Goal: Transaction & Acquisition: Purchase product/service

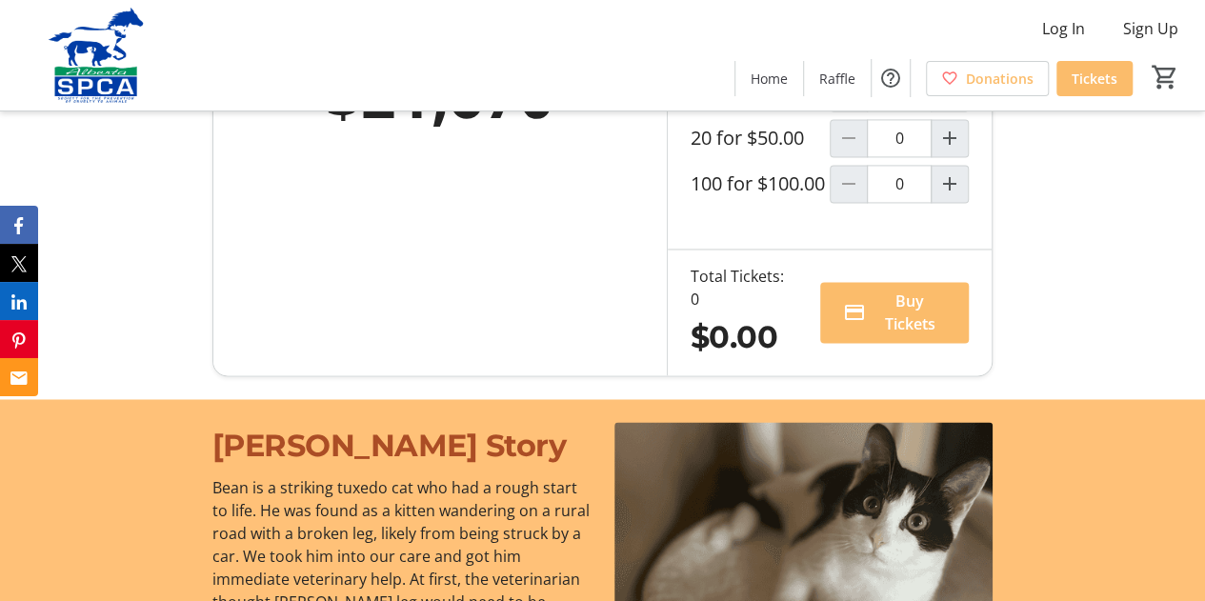
scroll to position [1378, 0]
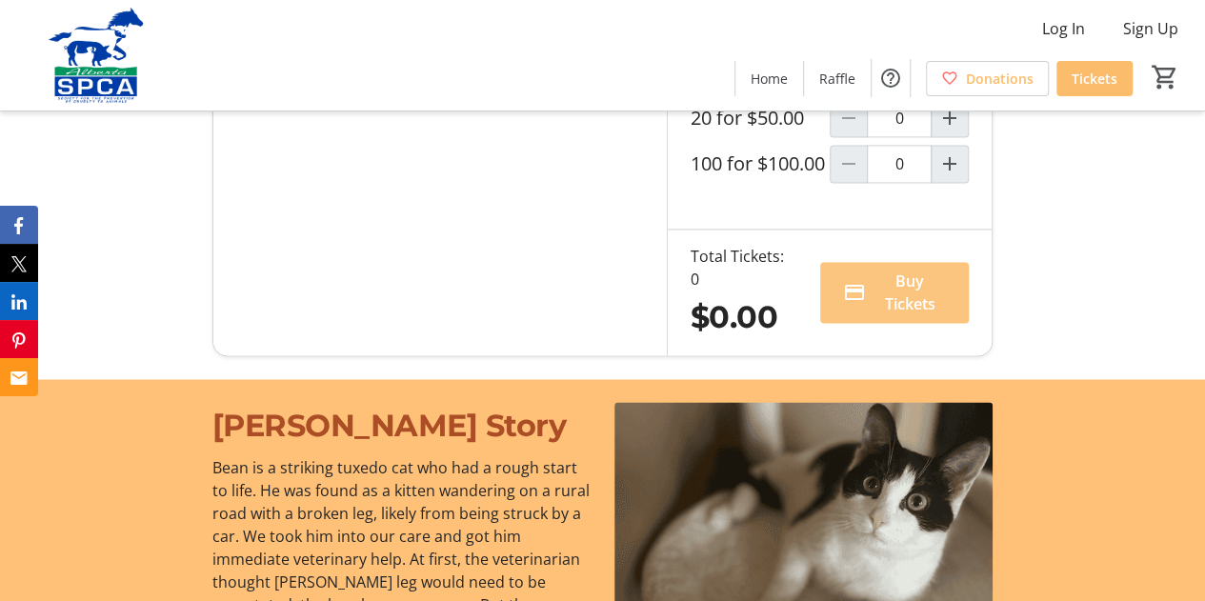
click at [902, 315] on span "Buy Tickets" at bounding box center [909, 292] width 73 height 46
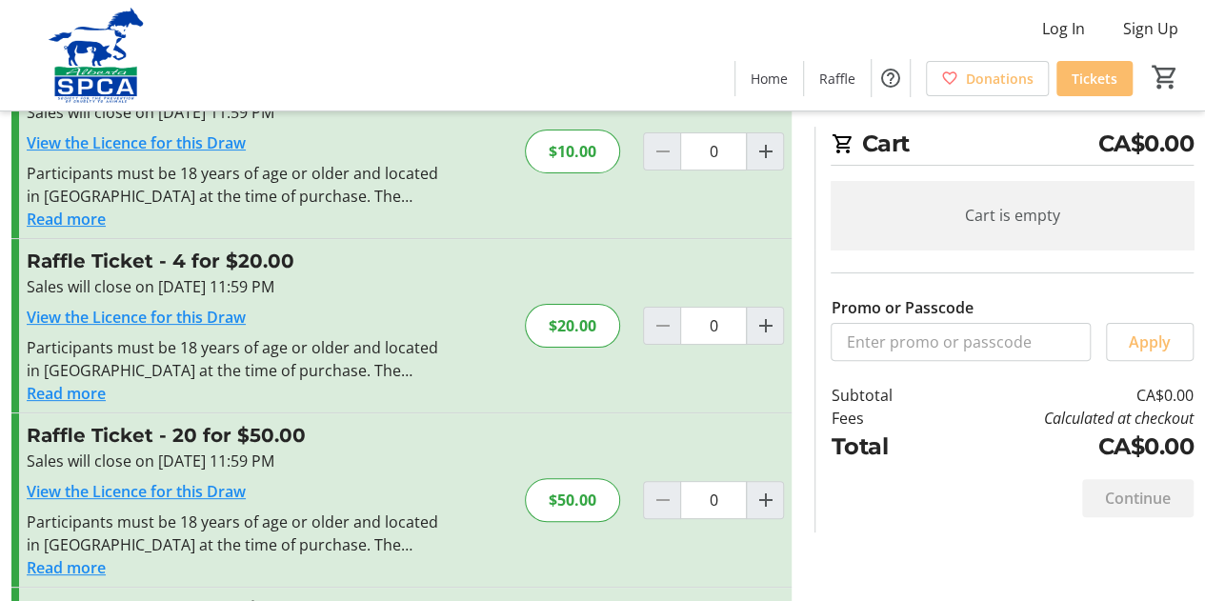
scroll to position [91, 0]
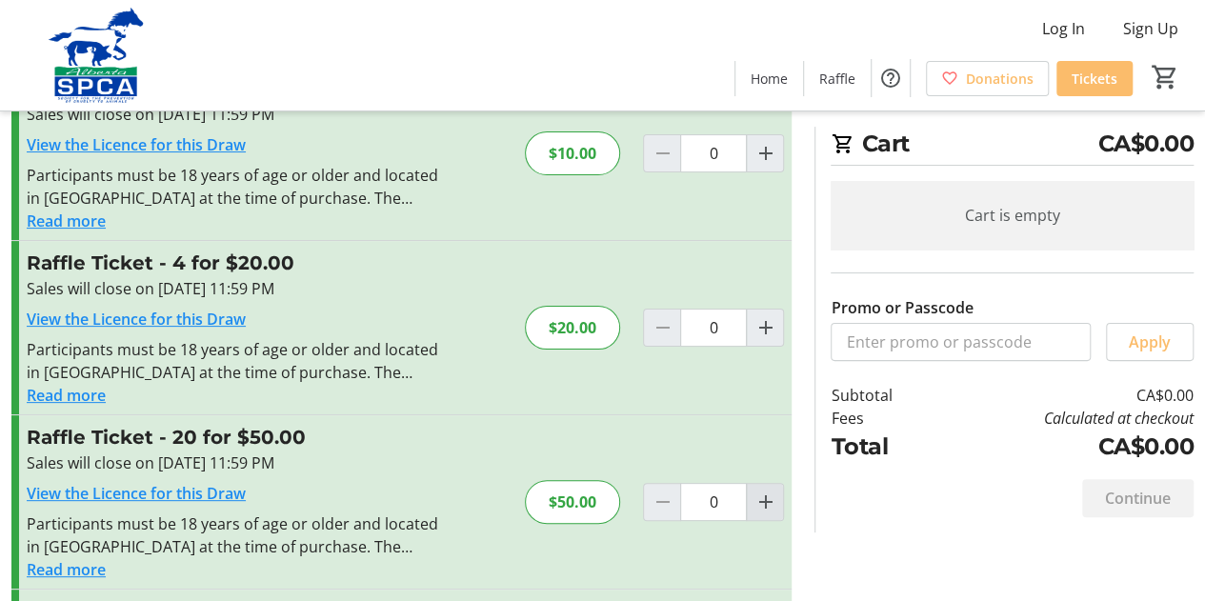
click at [760, 497] on mat-icon "Increment by one" at bounding box center [764, 501] width 23 height 23
type input "1"
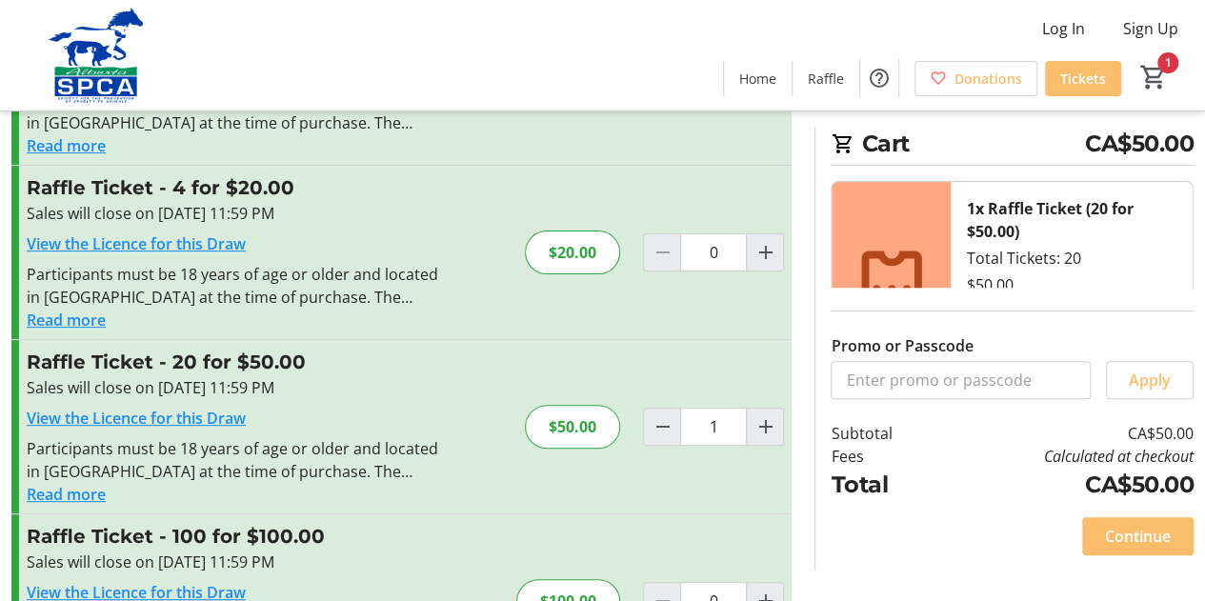
scroll to position [171, 0]
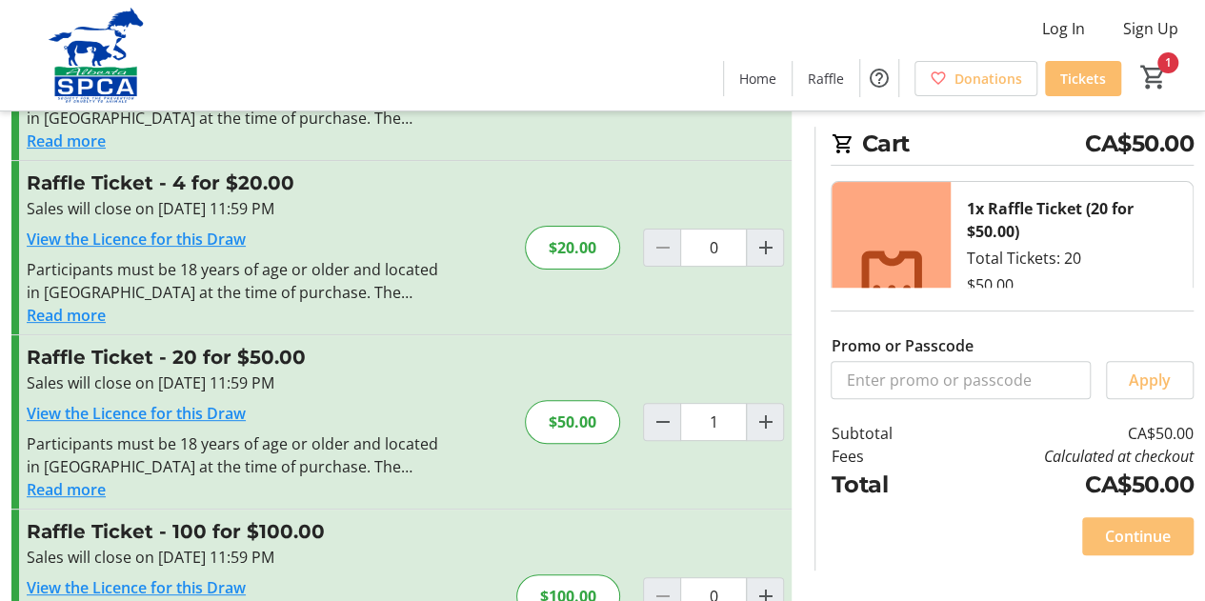
click at [1129, 534] on span "Continue" at bounding box center [1138, 536] width 66 height 23
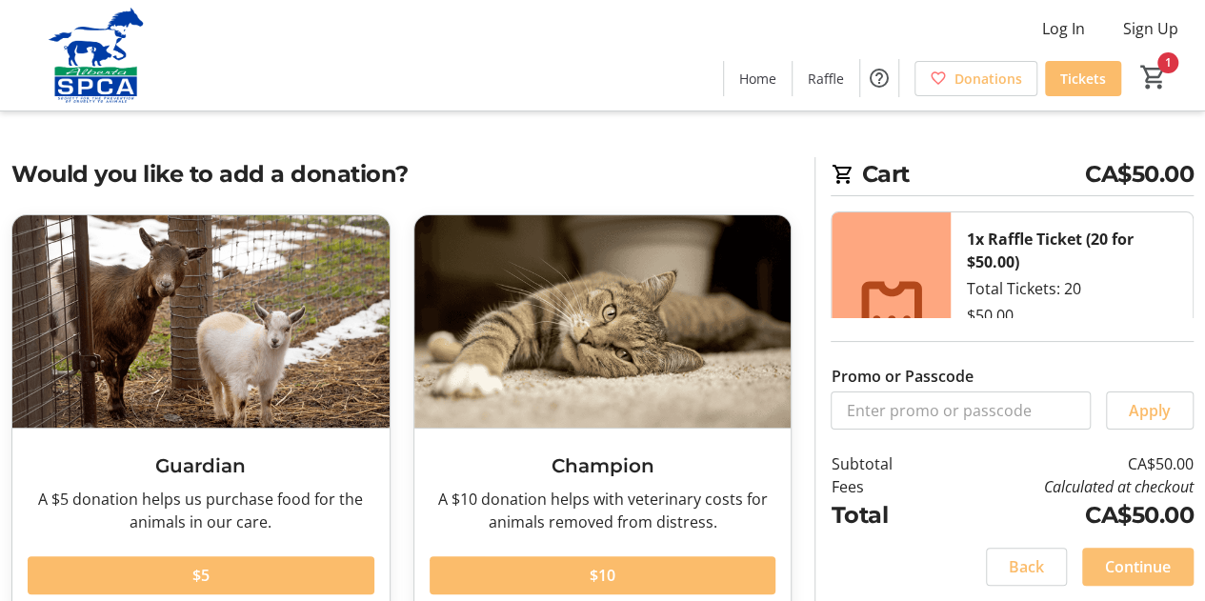
click at [1137, 565] on span "Continue" at bounding box center [1138, 566] width 66 height 23
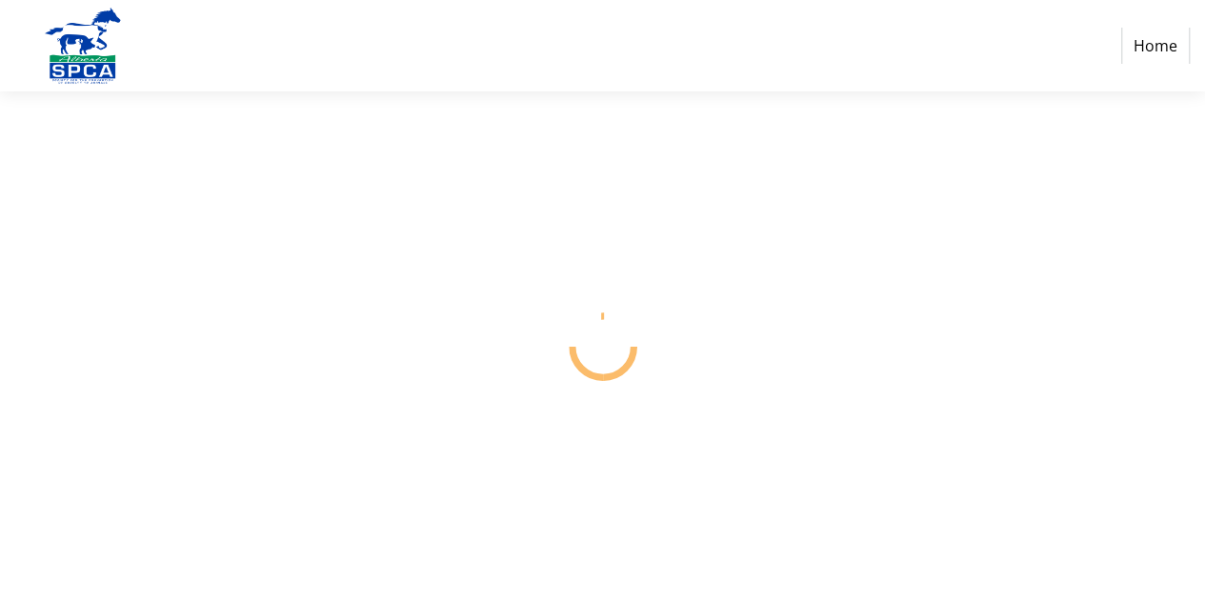
select select "CA"
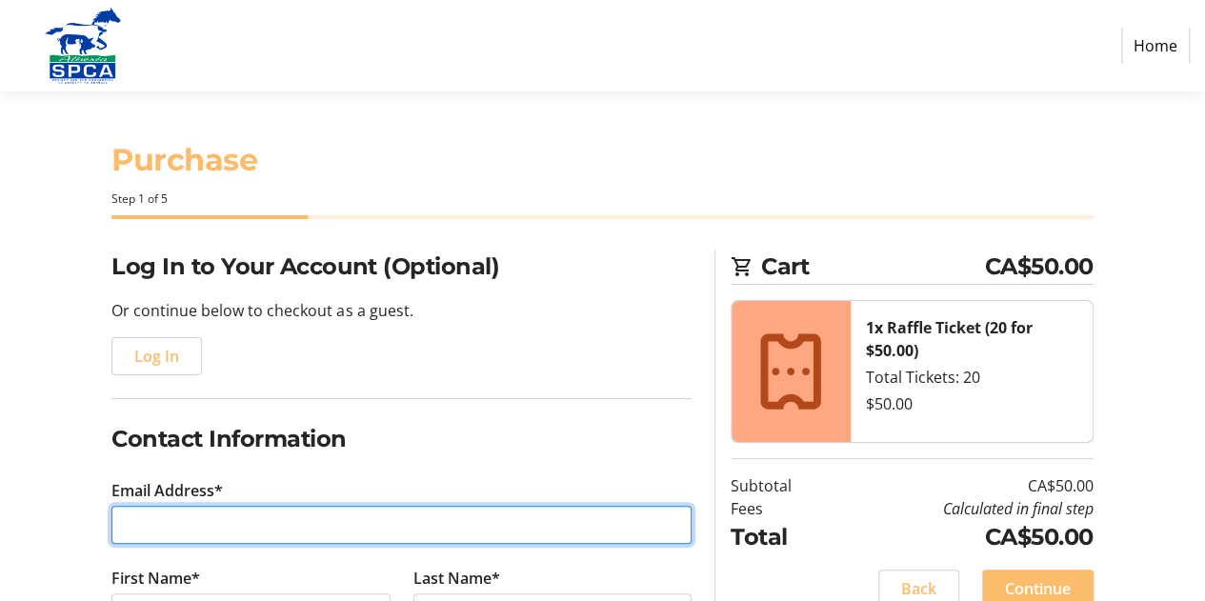
click at [168, 524] on input "Email Address*" at bounding box center [401, 525] width 580 height 38
type input "[EMAIL_ADDRESS][DOMAIN_NAME]"
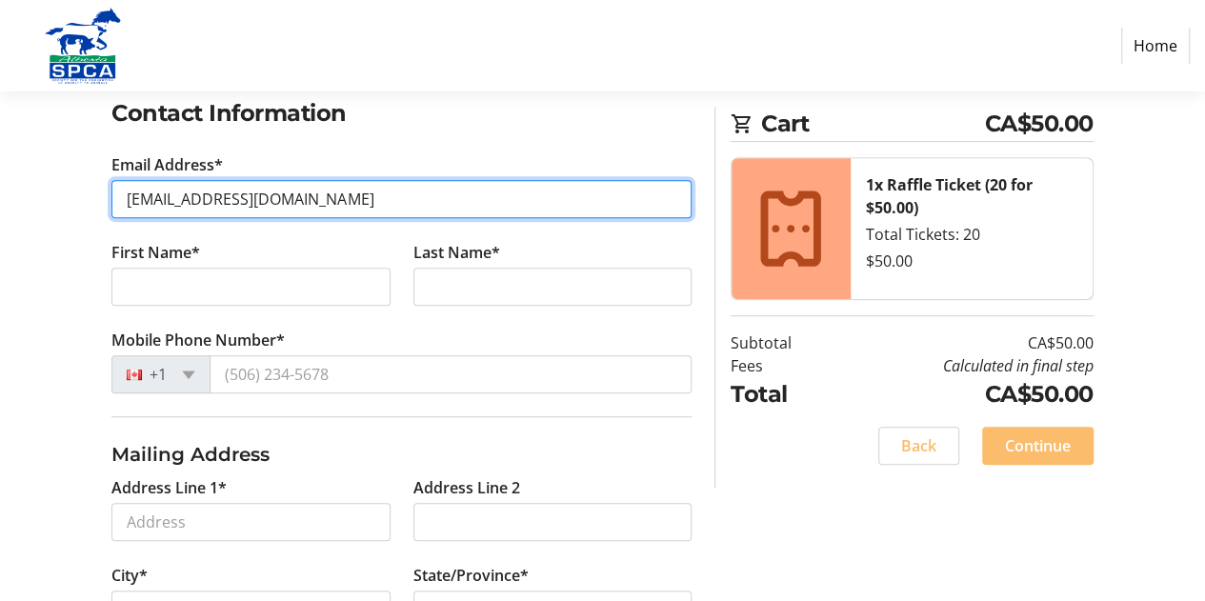
scroll to position [330, 0]
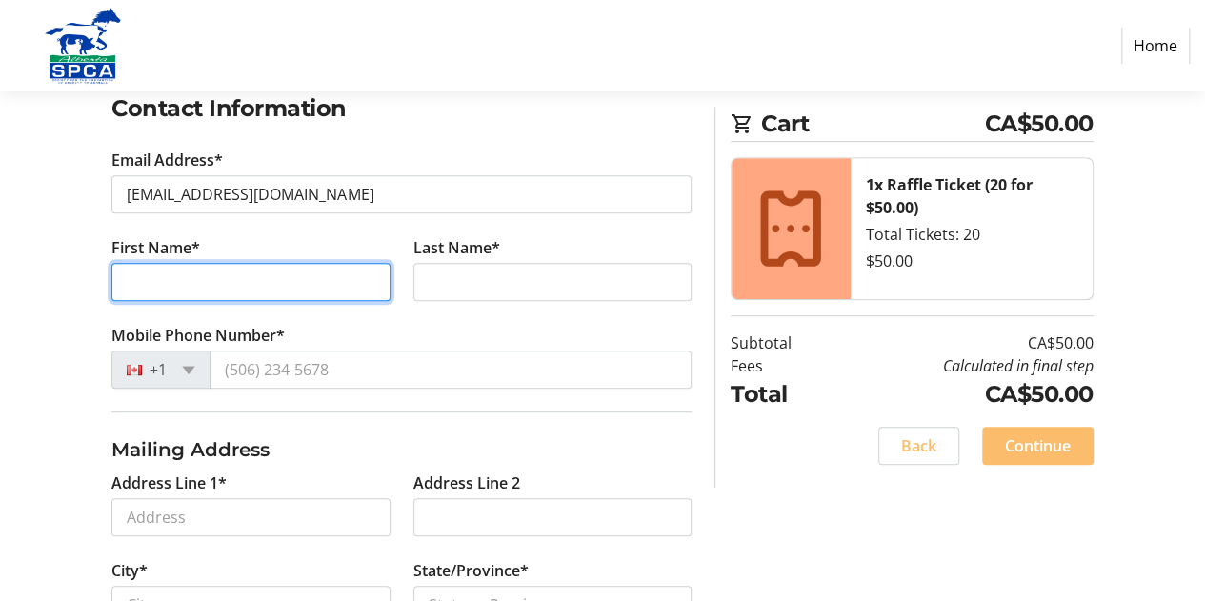
click at [192, 280] on input "First Name*" at bounding box center [250, 282] width 278 height 38
type input "[PERSON_NAME]"
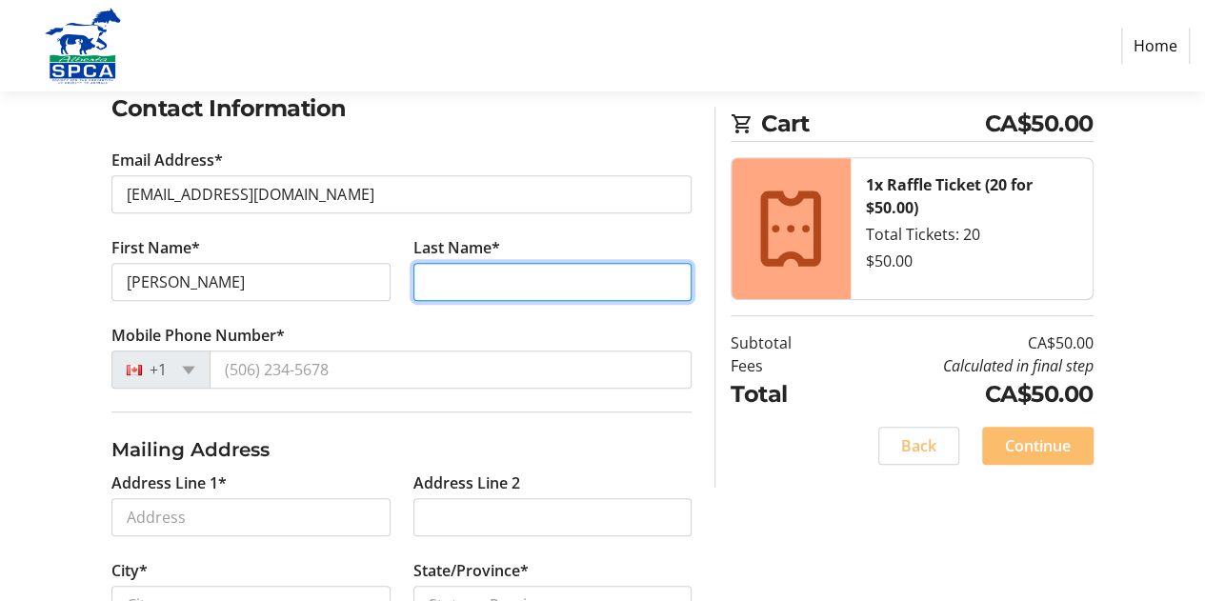
type input "A [PERSON_NAME]"
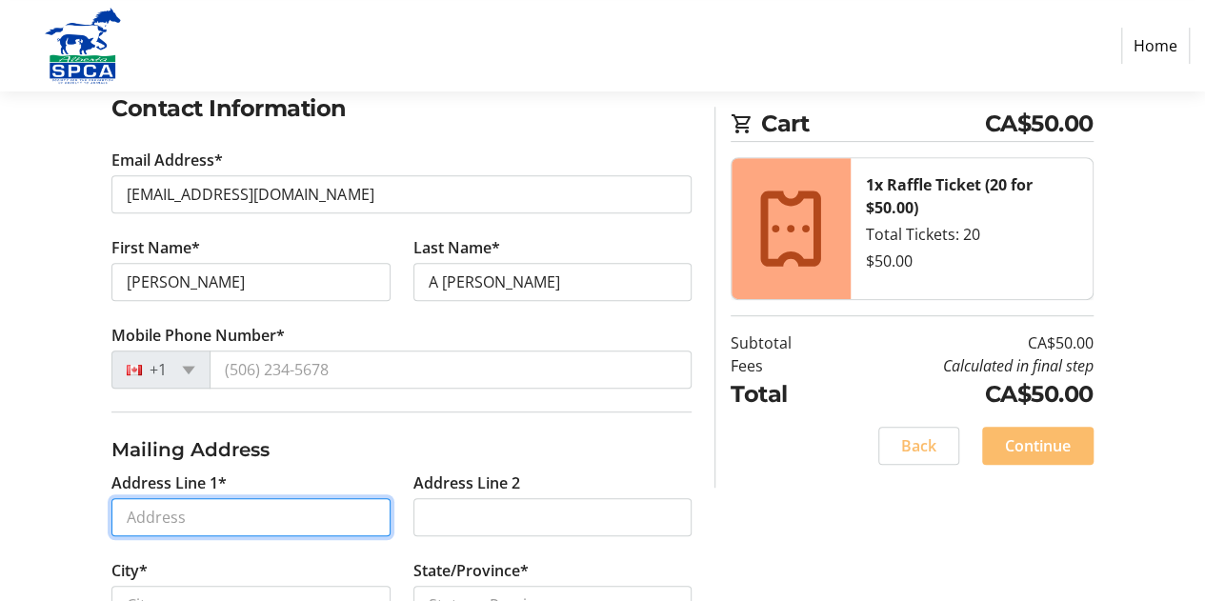
type input "1625 8ave"
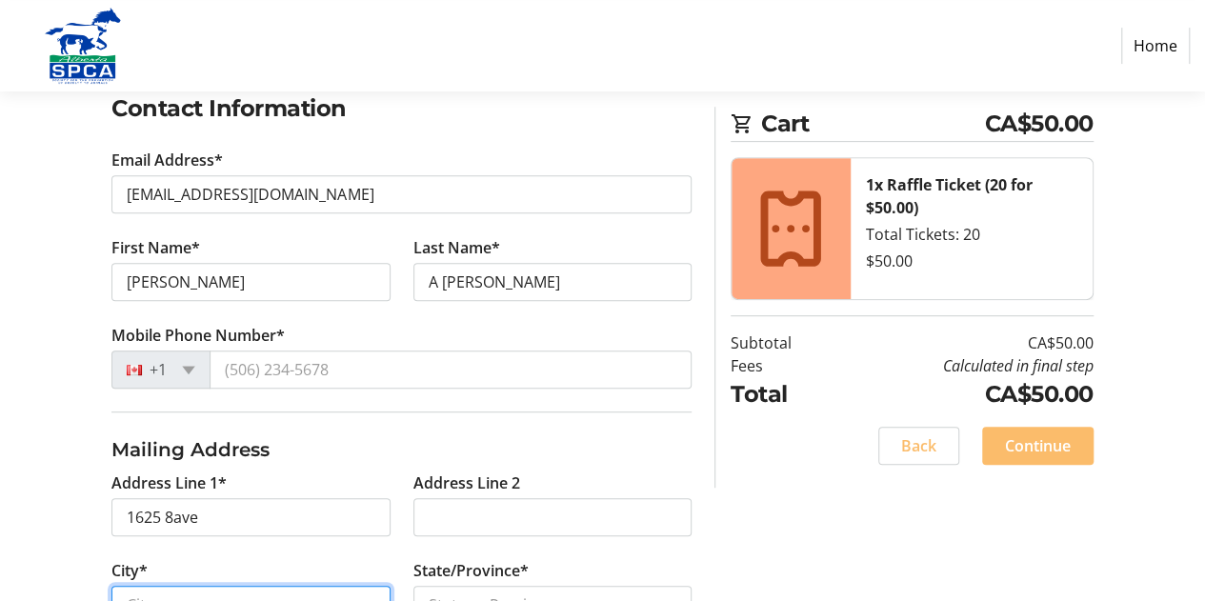
type input "[PERSON_NAME]"
select select "AB"
type input "T9W 1H5"
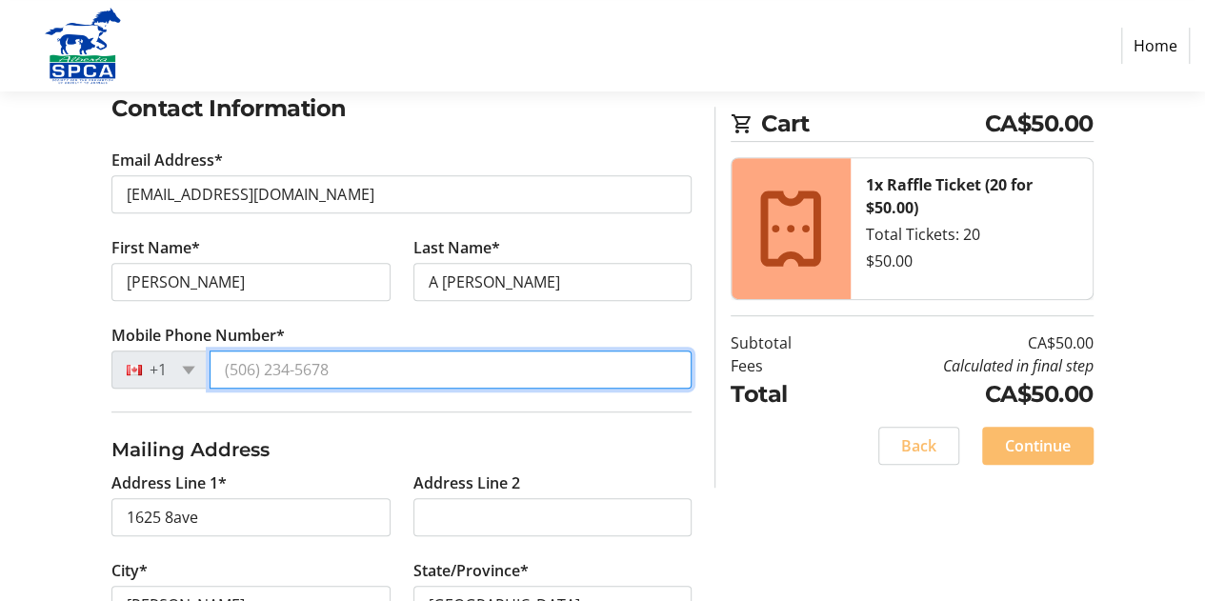
click at [337, 366] on input "Mobile Phone Number*" at bounding box center [450, 369] width 482 height 38
type input "[PHONE_NUMBER]"
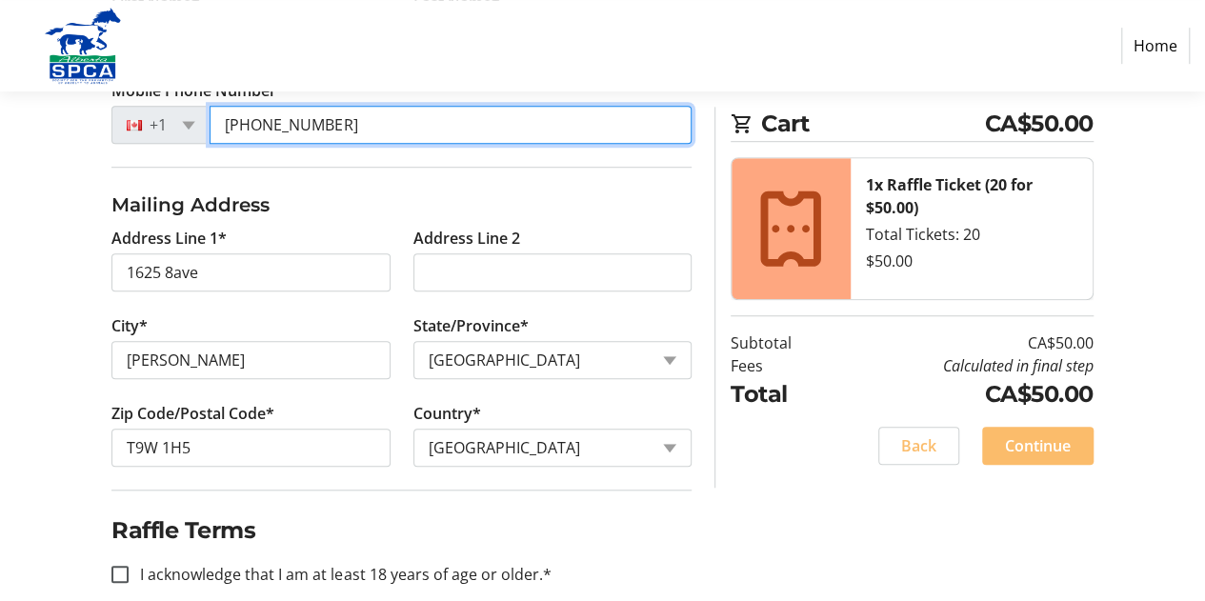
scroll to position [600, 0]
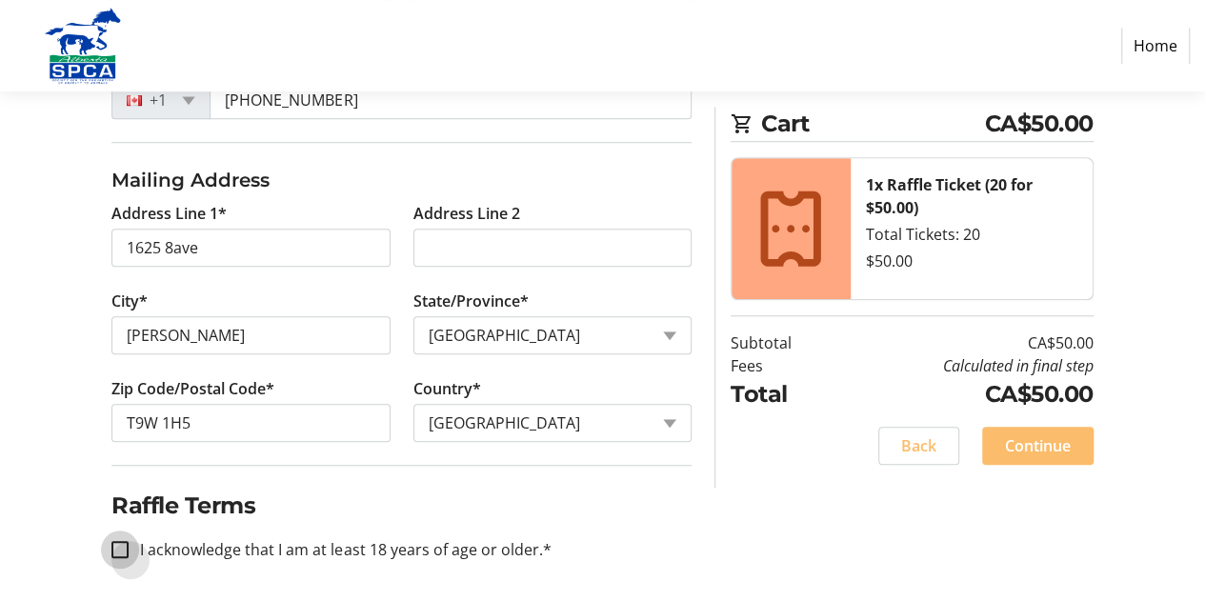
click at [116, 544] on input "I acknowledge that I am at least 18 years of age or older.*" at bounding box center [119, 549] width 17 height 17
checkbox input "true"
click at [1038, 439] on span "Continue" at bounding box center [1038, 445] width 66 height 23
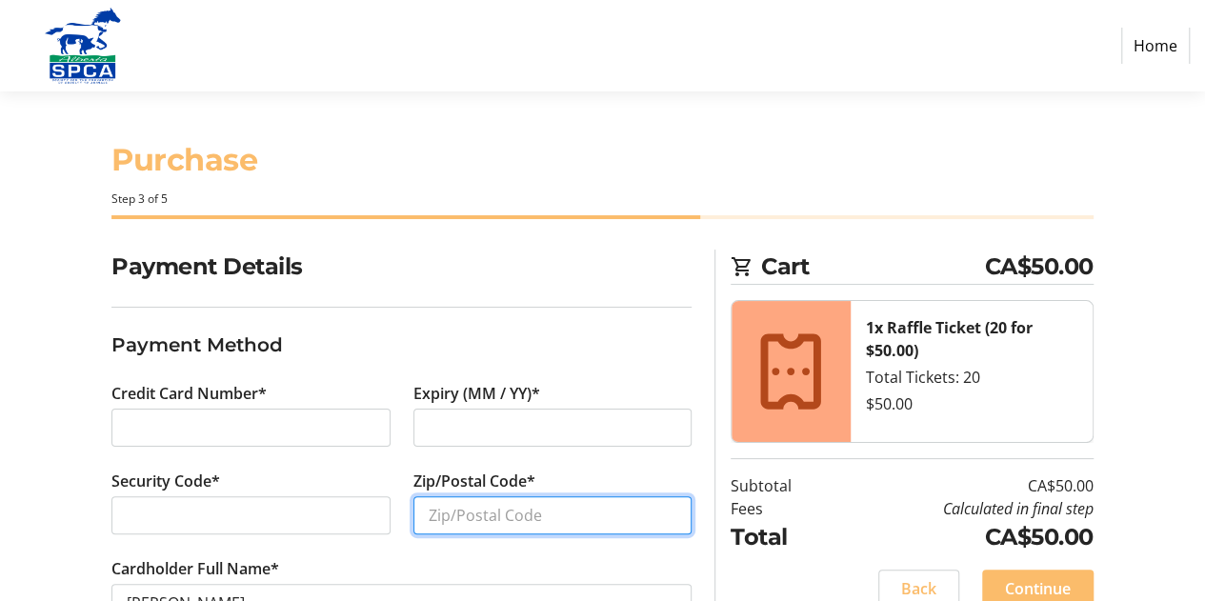
click at [451, 514] on input "Zip/Postal Code*" at bounding box center [552, 515] width 278 height 38
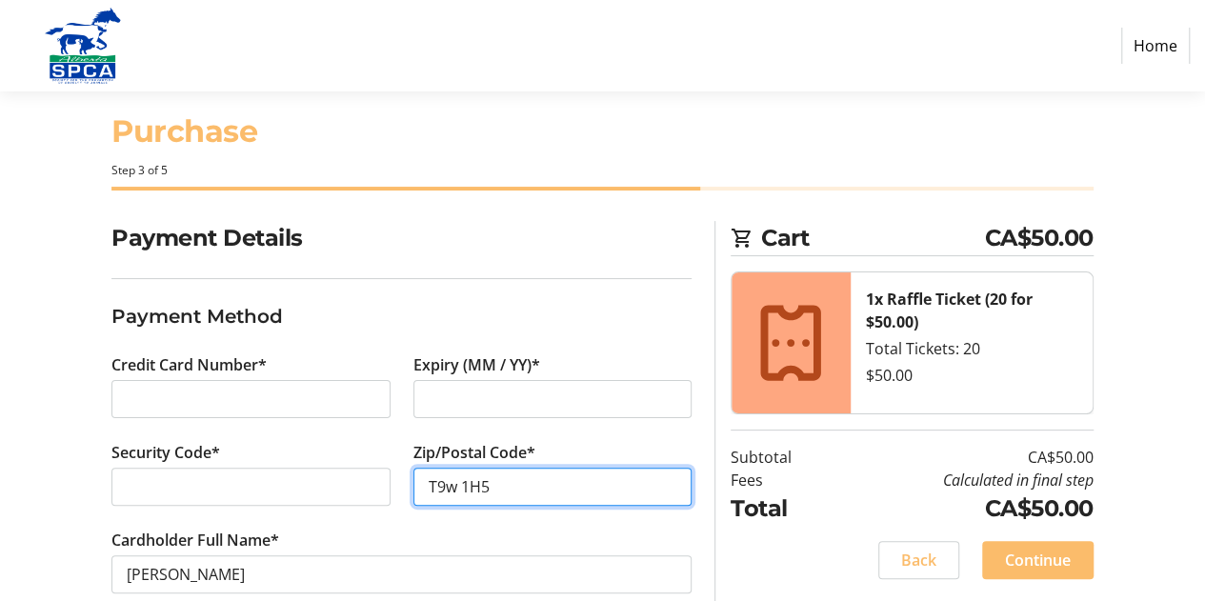
scroll to position [64, 0]
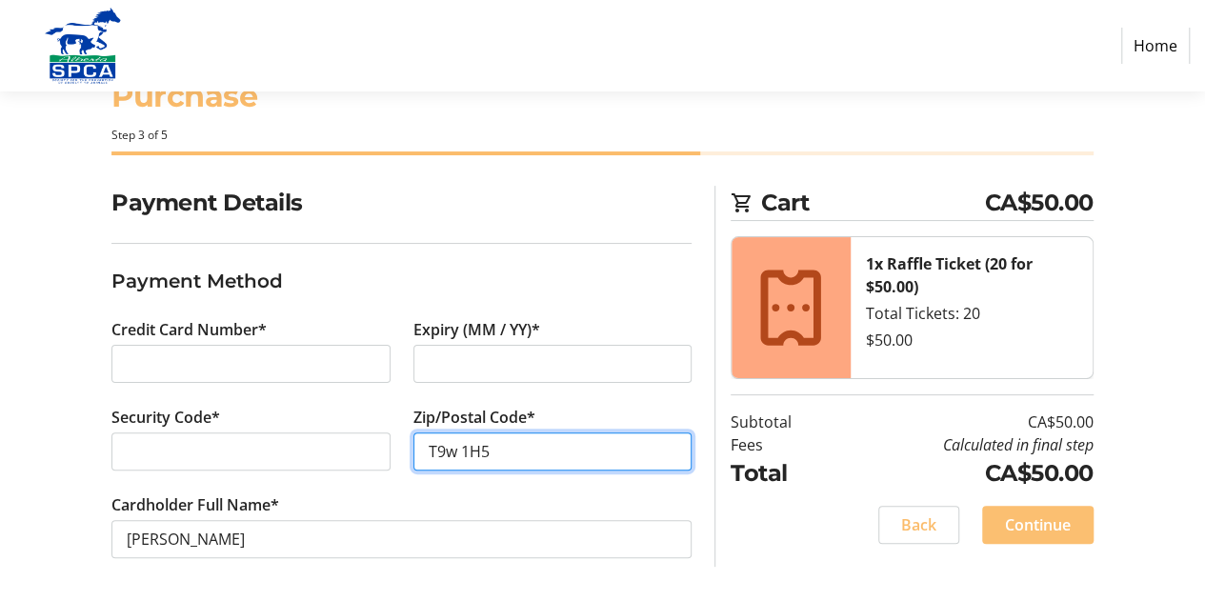
type input "T9w 1H5"
click at [1048, 519] on span "Continue" at bounding box center [1038, 524] width 66 height 23
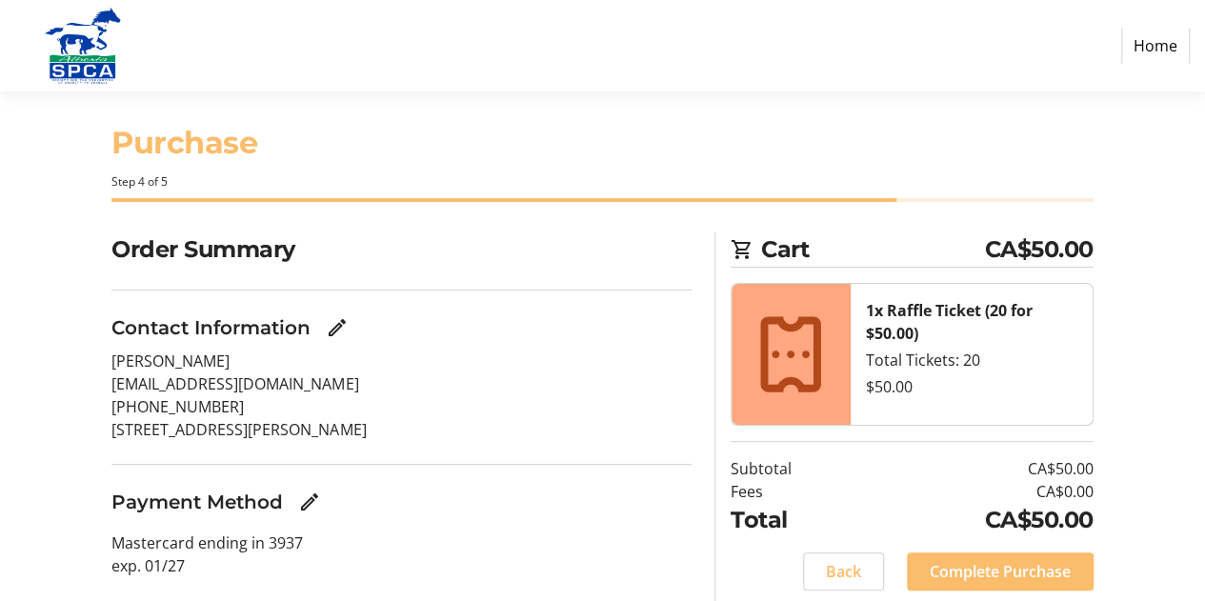
scroll to position [77, 0]
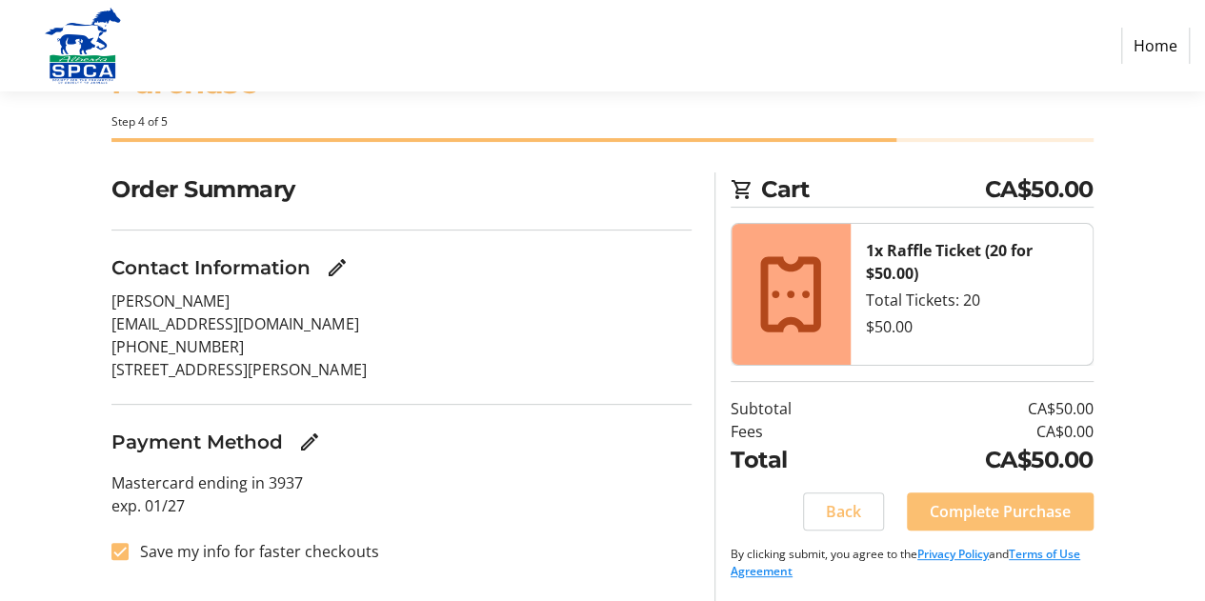
click at [992, 502] on span "Complete Purchase" at bounding box center [999, 511] width 141 height 23
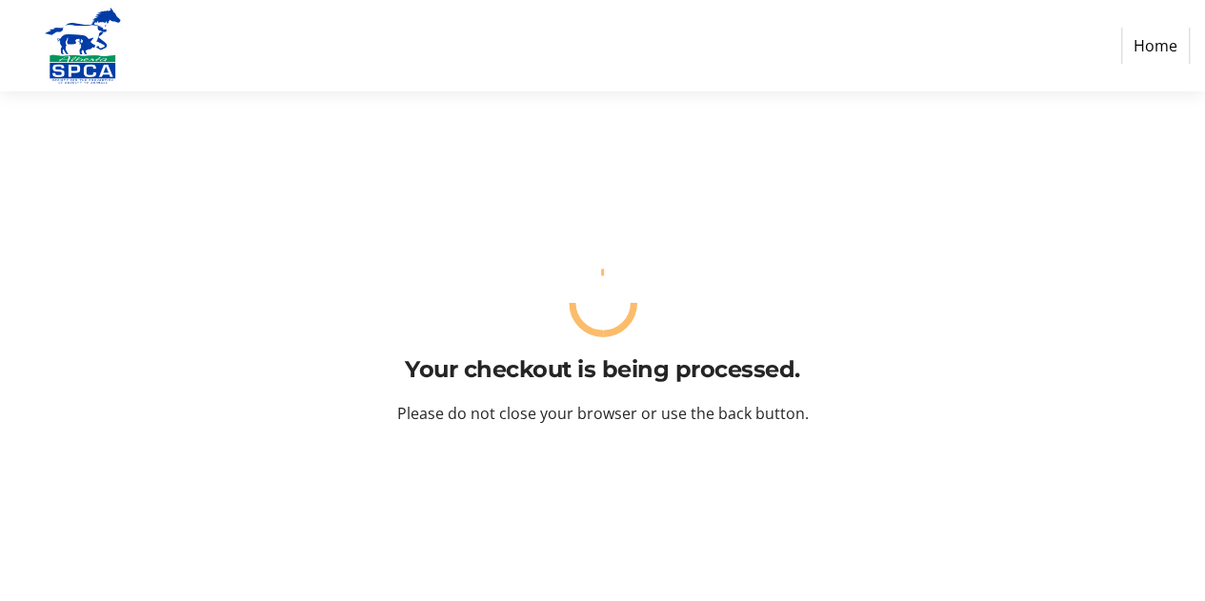
scroll to position [0, 0]
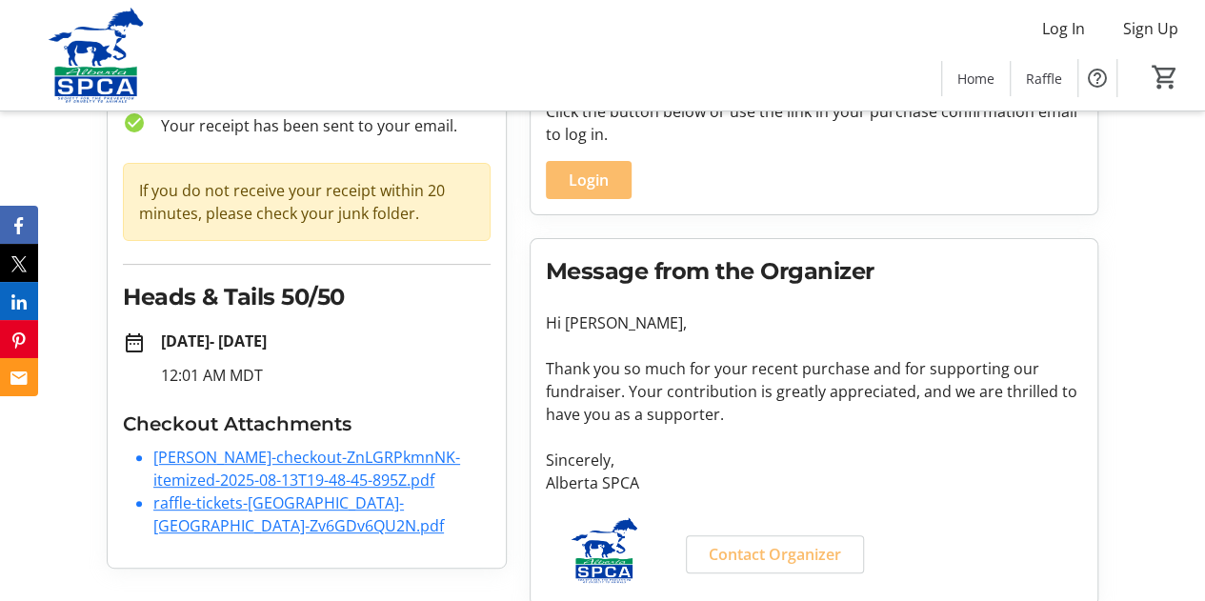
scroll to position [150, 0]
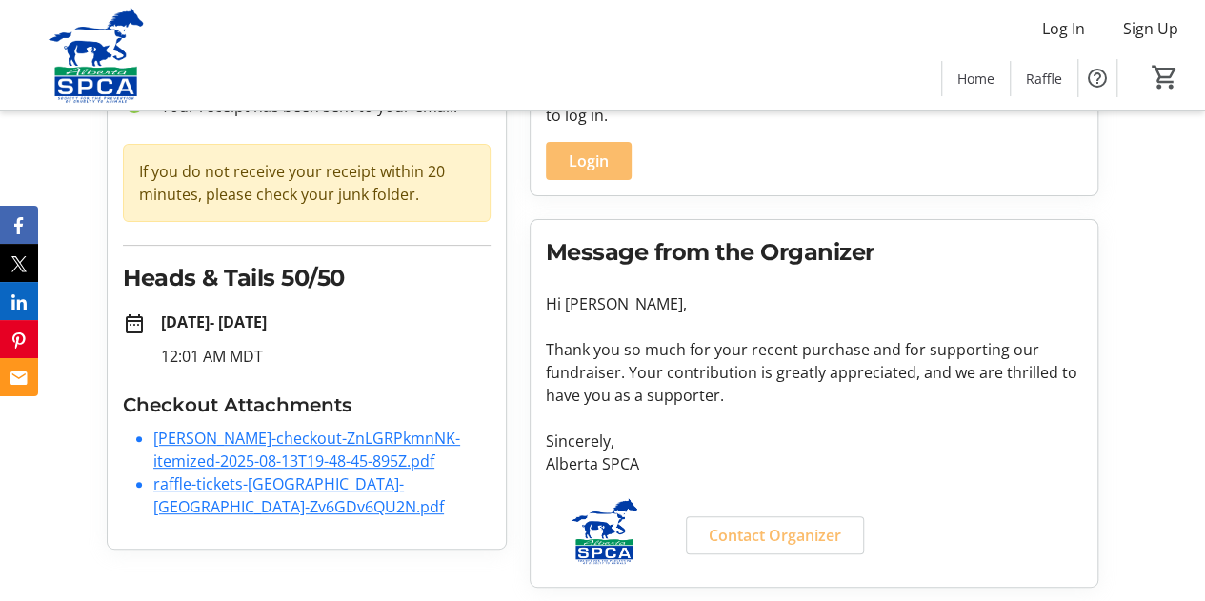
click at [216, 435] on link "[PERSON_NAME]-checkout-ZnLGRPkmnNK-itemized-2025-08-13T19-48-45-895Z.pdf" at bounding box center [306, 450] width 307 height 44
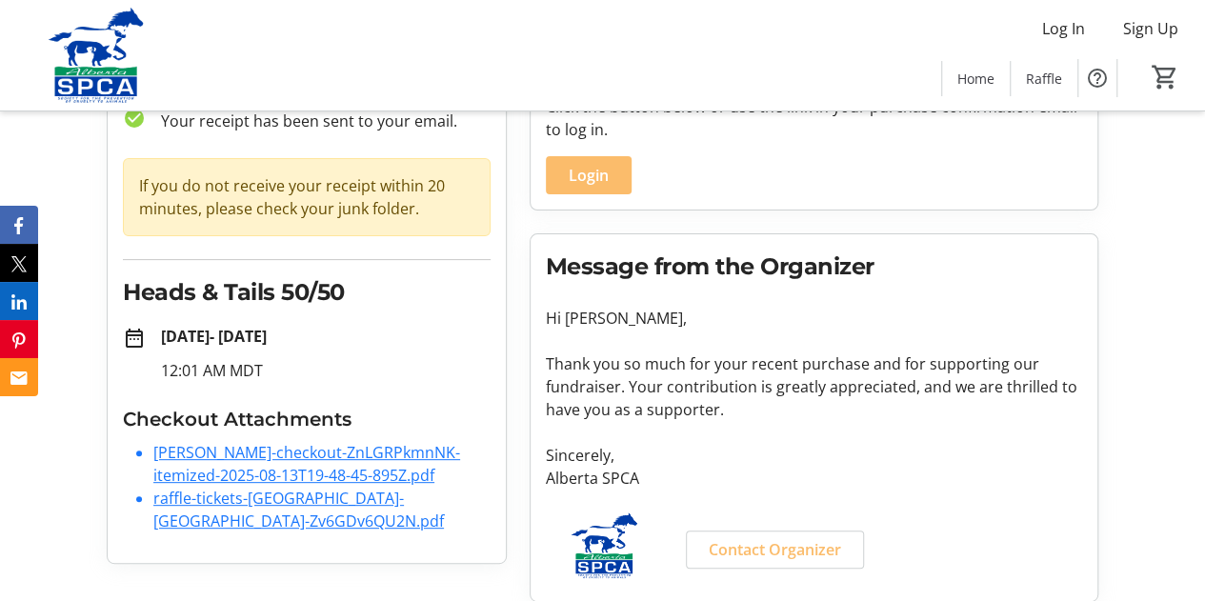
scroll to position [50, 0]
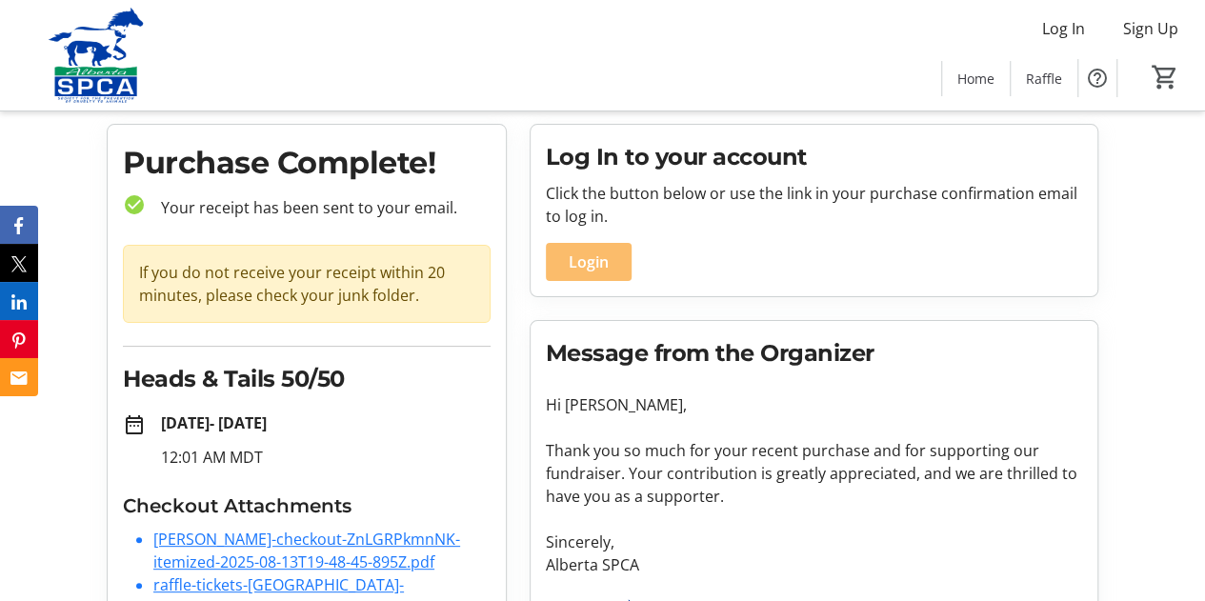
click at [168, 536] on link "[PERSON_NAME]-checkout-ZnLGRPkmnNK-itemized-2025-08-13T19-48-45-895Z.pdf" at bounding box center [306, 550] width 307 height 44
click at [232, 580] on link "raffle-tickets-[GEOGRAPHIC_DATA]-[GEOGRAPHIC_DATA]-Zv6GDv6QU2N.pdf" at bounding box center [298, 596] width 290 height 44
